Goal: Register for event/course

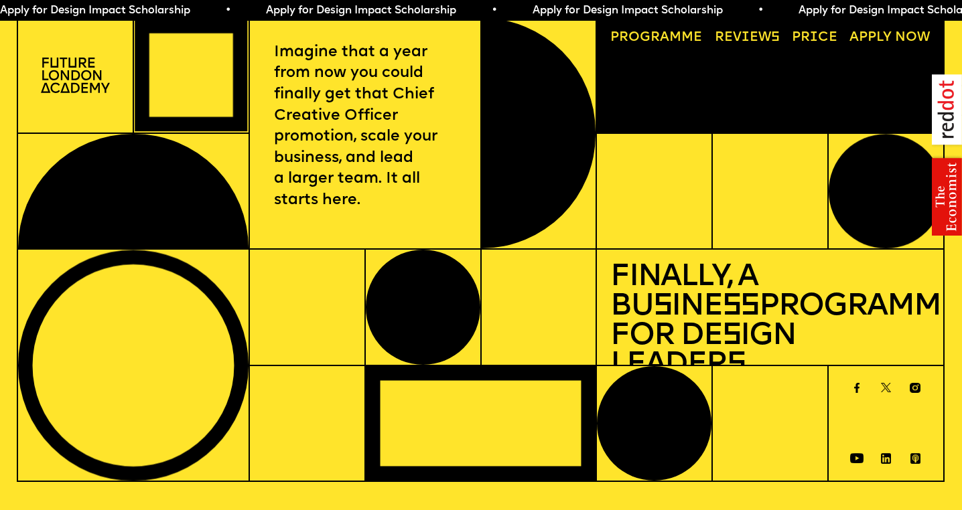
click at [347, 133] on p "Imagine that a year from now you could finally get that Chief Creative Officer …" at bounding box center [365, 126] width 182 height 169
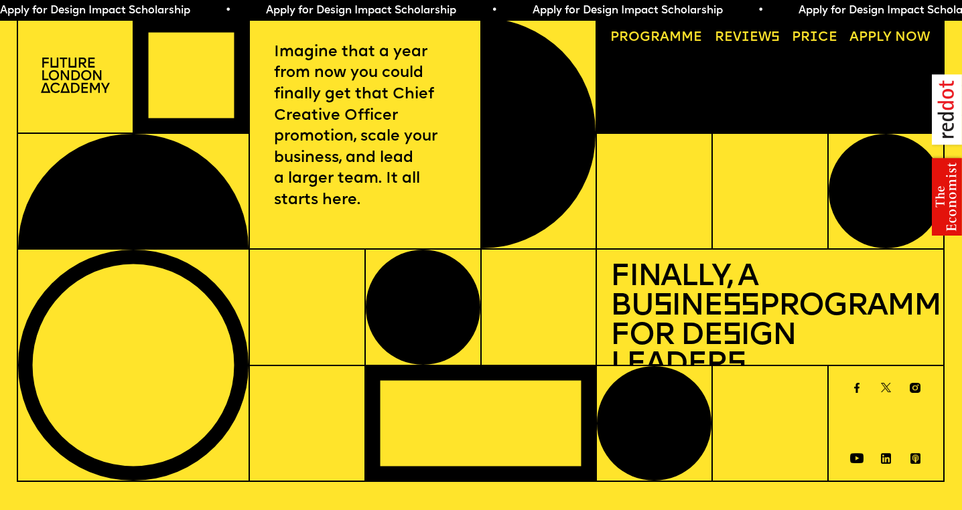
click at [714, 270] on h1 "Finally, a Bu s ine ss Programme for De s ign Leader s" at bounding box center [769, 321] width 319 height 117
click at [666, 39] on span "a" at bounding box center [664, 37] width 9 height 13
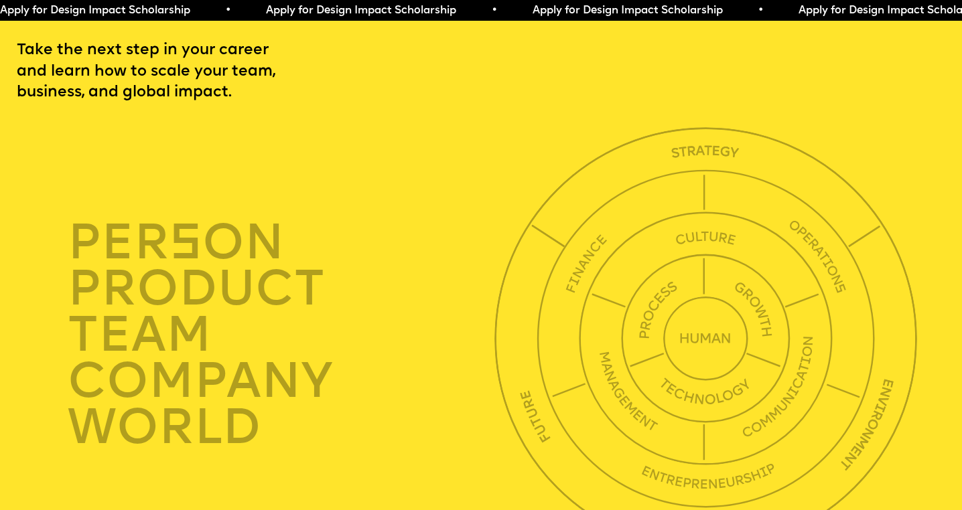
scroll to position [3347, 0]
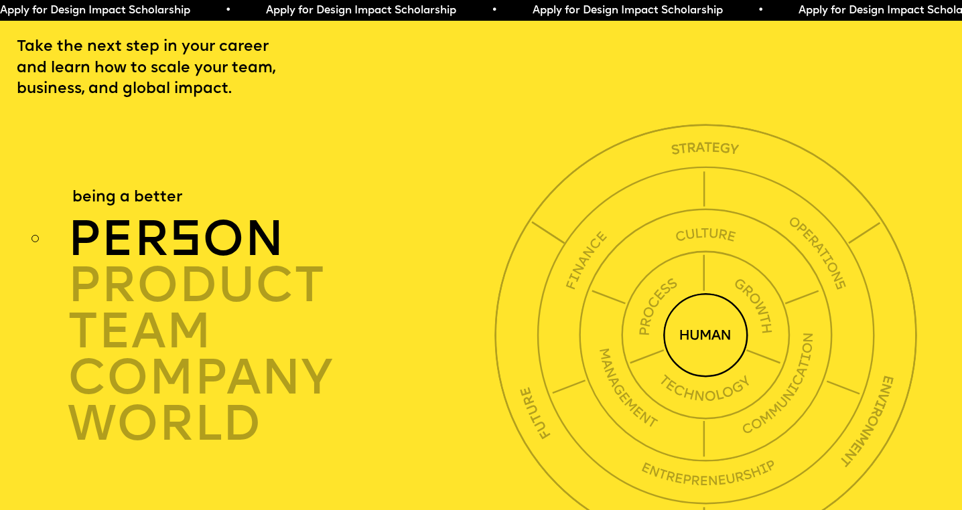
click at [182, 254] on span "s" at bounding box center [185, 242] width 33 height 49
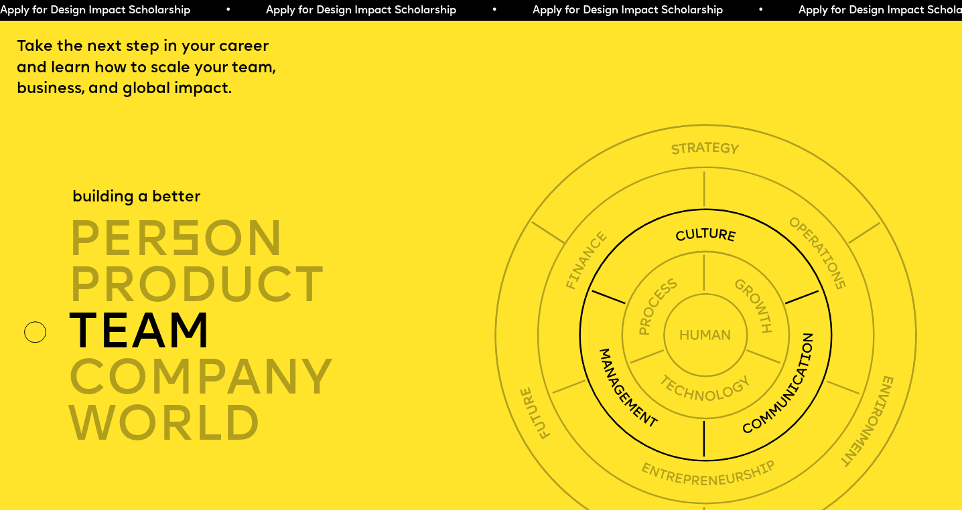
click at [157, 349] on div "TEAM" at bounding box center [284, 332] width 433 height 46
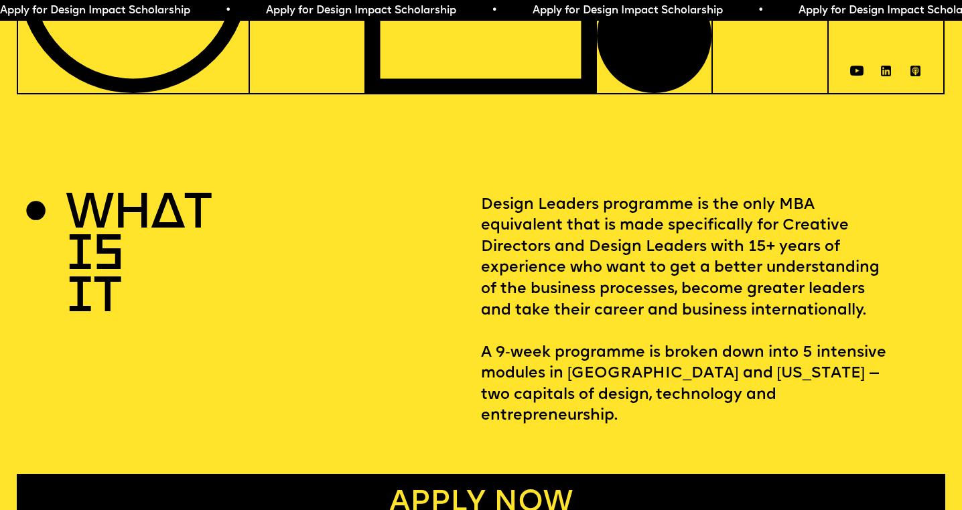
scroll to position [0, 0]
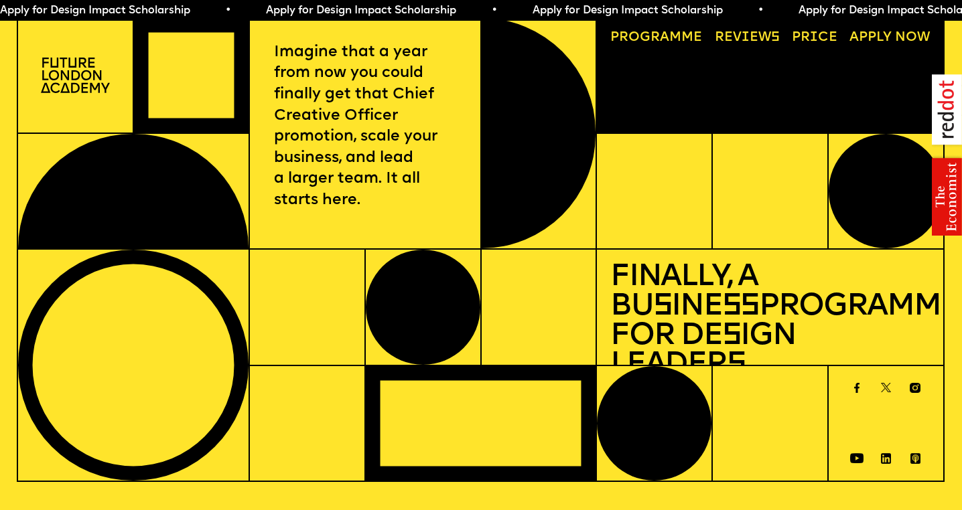
click at [86, 78] on img at bounding box center [75, 75] width 69 height 35
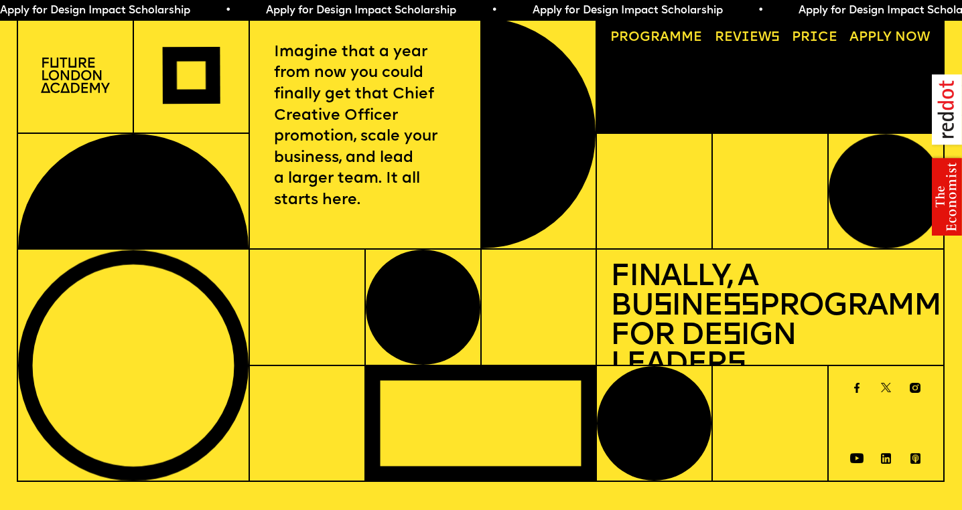
click at [638, 40] on link "Progr a mme" at bounding box center [655, 38] width 105 height 27
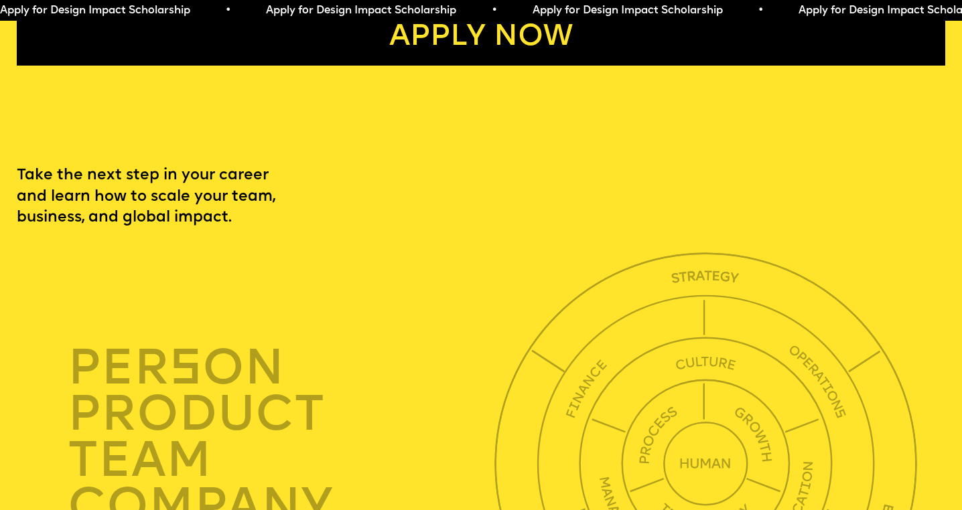
click at [499, 52] on link "Apply now" at bounding box center [481, 36] width 928 height 57
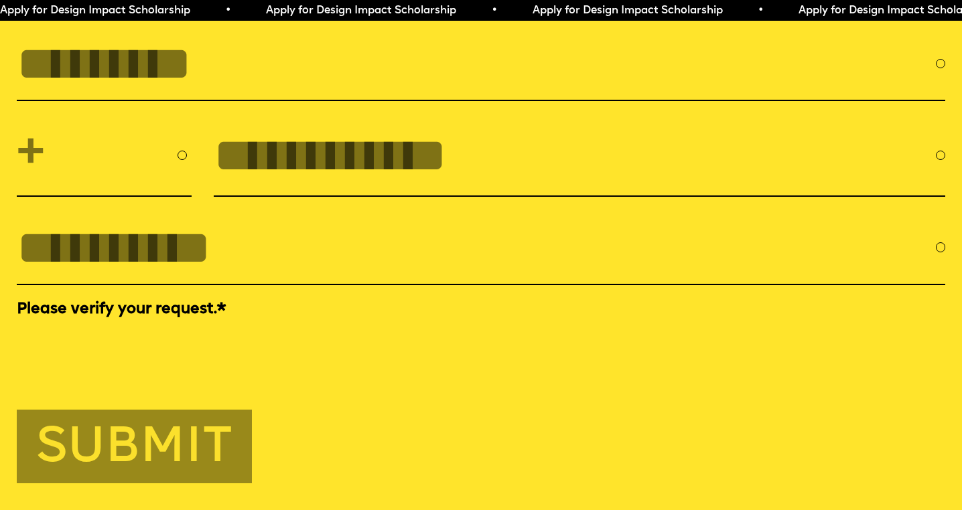
scroll to position [4483, 0]
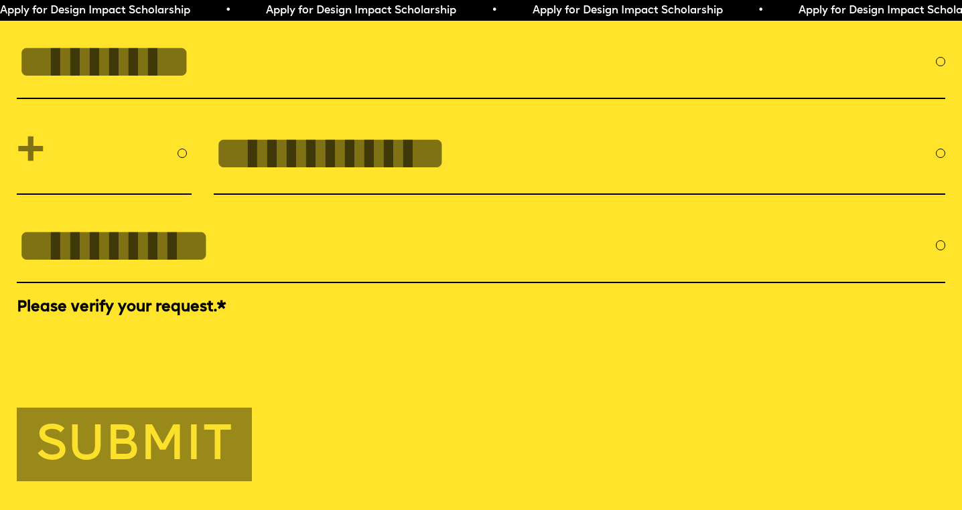
scroll to position [3347, 0]
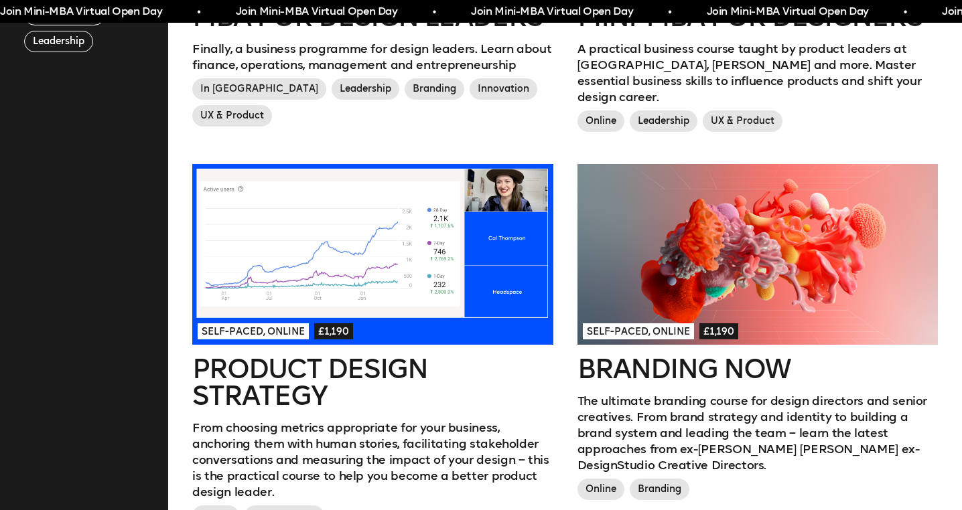
scroll to position [634, 0]
